Goal: Task Accomplishment & Management: Manage account settings

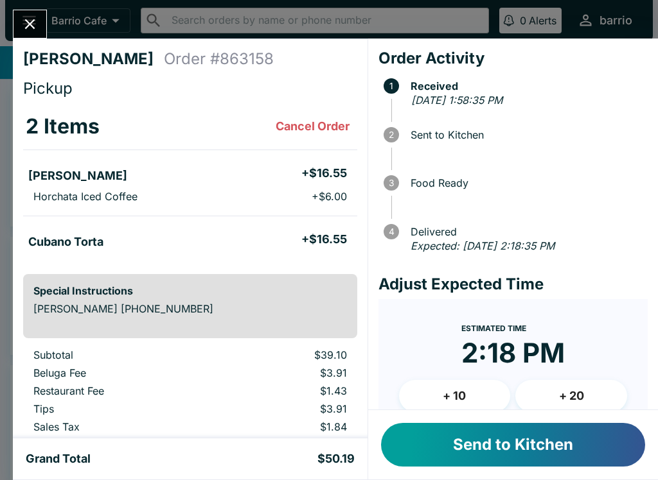
click at [480, 435] on button "Send to Kitchen" at bounding box center [513, 445] width 264 height 44
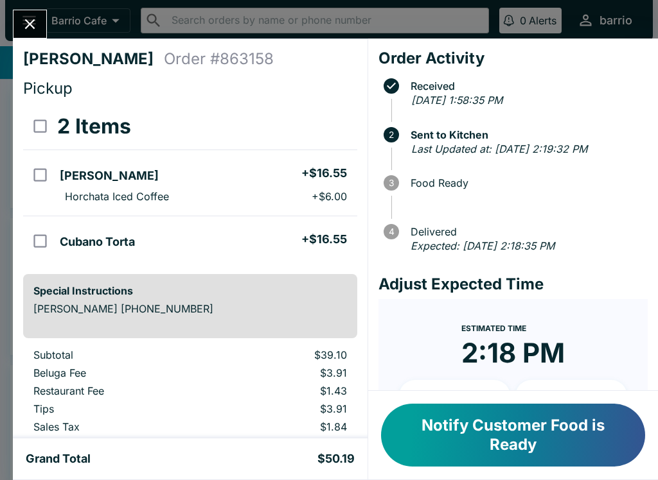
click at [30, 31] on icon "Close" at bounding box center [29, 23] width 17 height 17
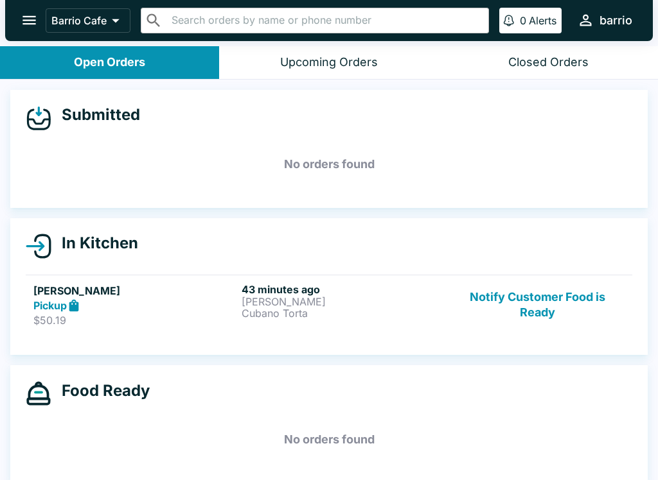
click at [528, 292] on button "Notify Customer Food is Ready" at bounding box center [537, 305] width 174 height 44
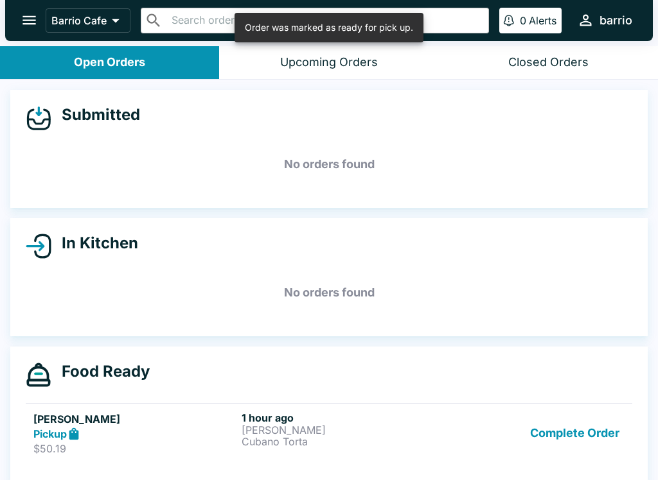
click at [554, 437] on button "Complete Order" at bounding box center [575, 434] width 100 height 44
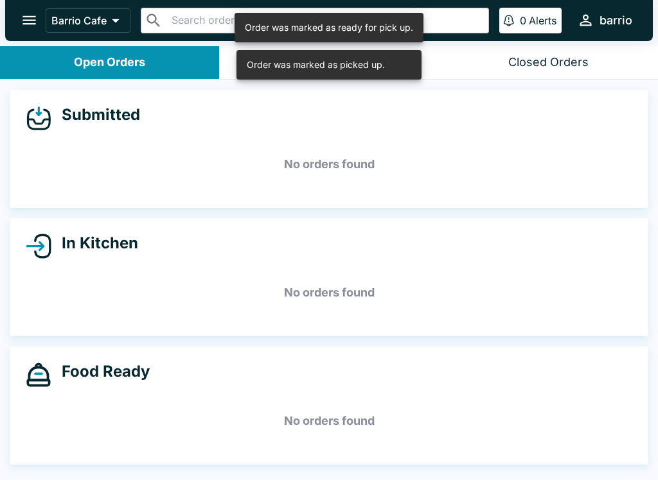
click at [30, 30] on button "open drawer" at bounding box center [29, 20] width 33 height 33
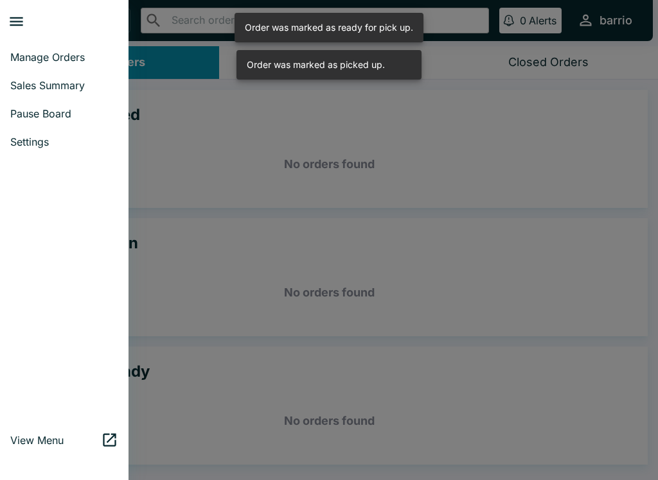
click at [77, 61] on span "Manage Orders" at bounding box center [64, 57] width 108 height 13
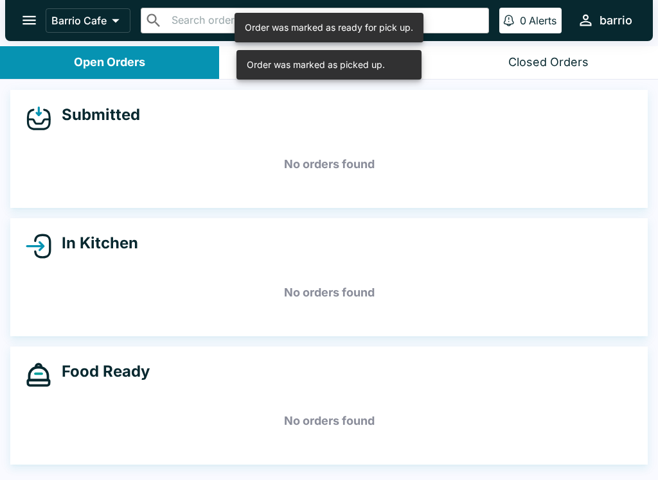
click at [30, 31] on button "open drawer" at bounding box center [29, 20] width 33 height 33
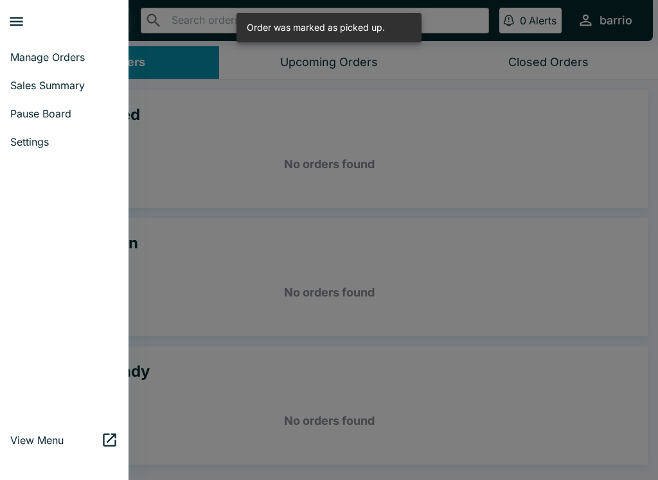
click at [82, 89] on span "Sales Summary" at bounding box center [64, 85] width 108 height 13
select select "03:00"
